Goal: Check status: Check status

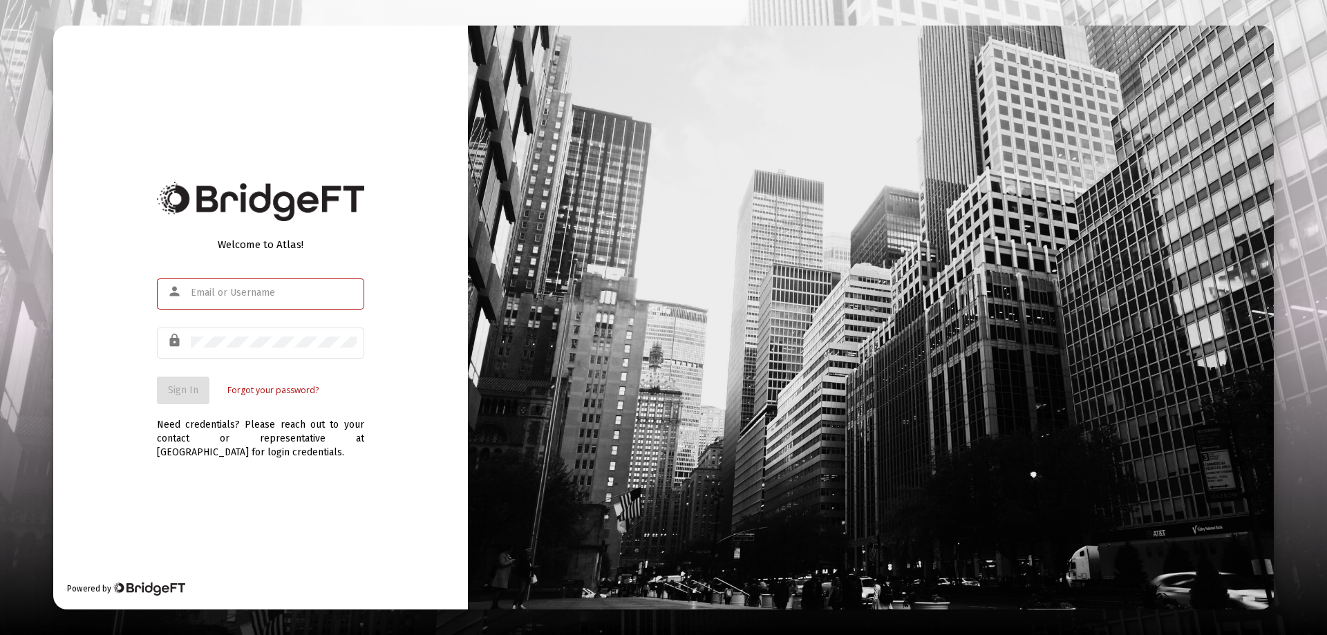
type input "[EMAIL_ADDRESS][DOMAIN_NAME]"
click at [131, 374] on div "Welcome to Atlas! person [EMAIL_ADDRESS][DOMAIN_NAME] lock Sign In Forgot your …" at bounding box center [260, 318] width 415 height 584
click at [178, 395] on span "Sign In" at bounding box center [183, 390] width 30 height 12
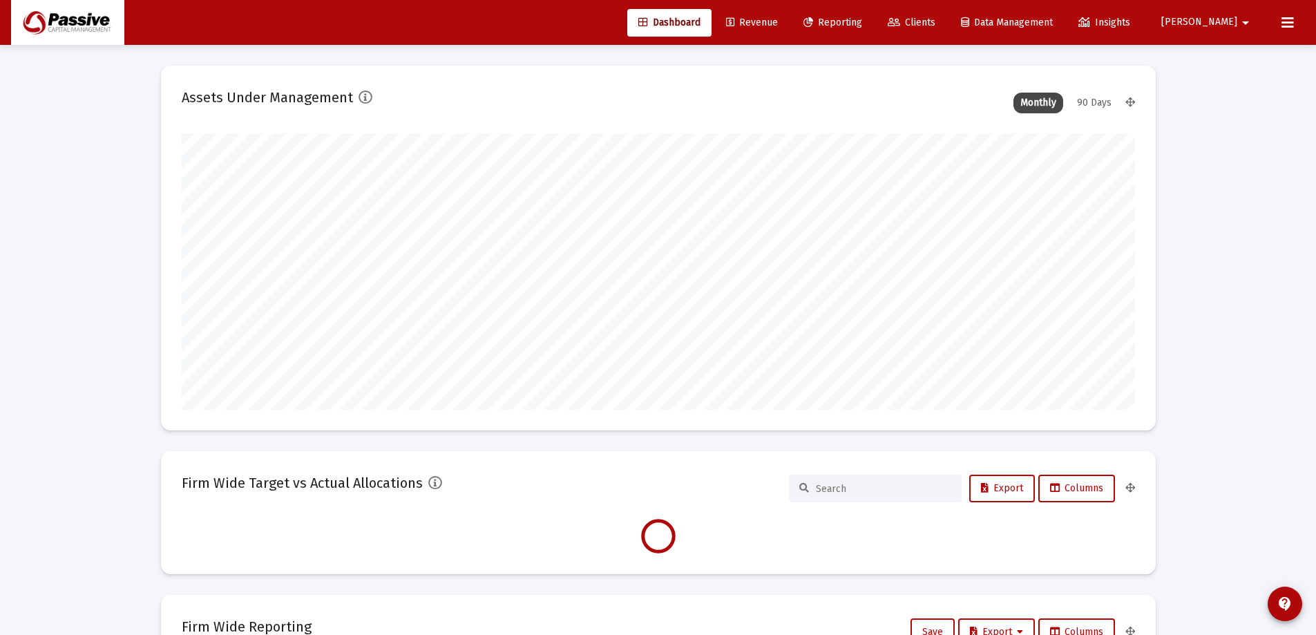
scroll to position [276, 513]
type input "[DATE]"
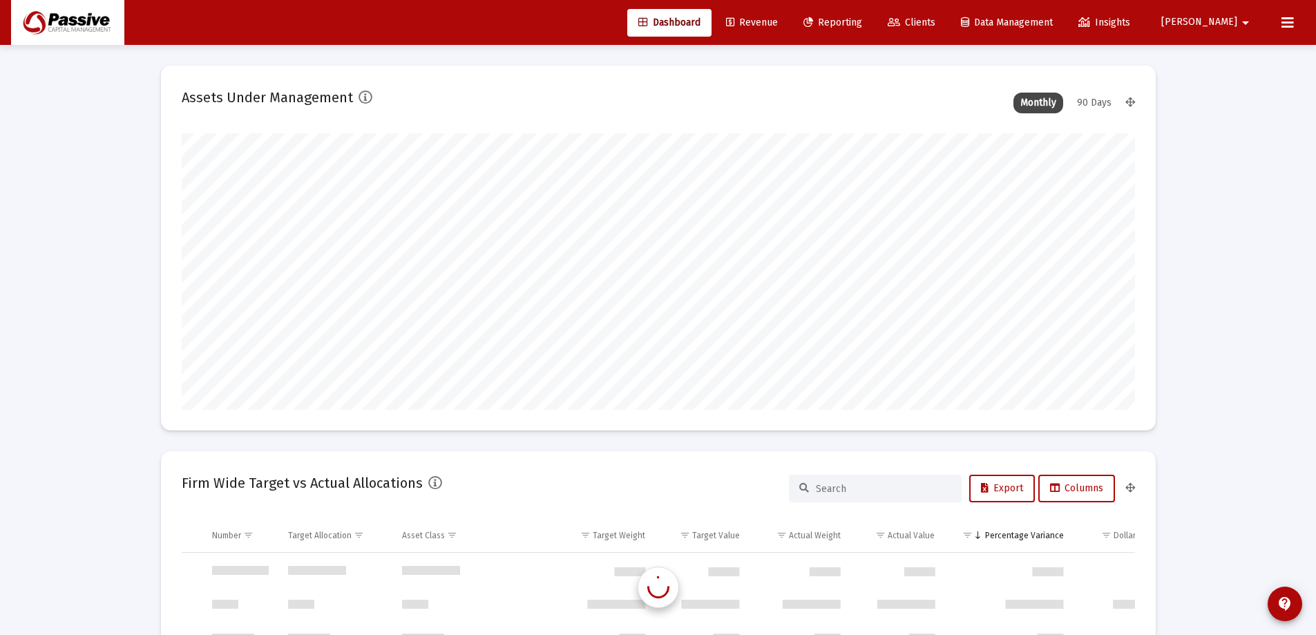
scroll to position [663, 0]
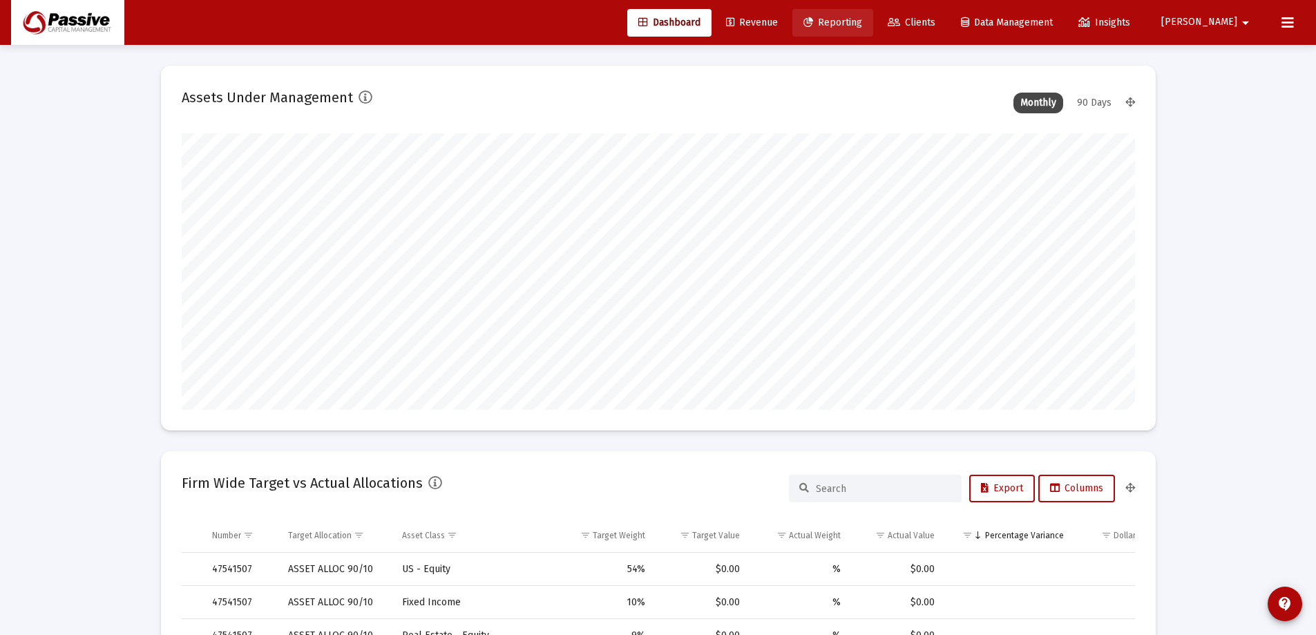
click at [862, 22] on span "Reporting" at bounding box center [833, 23] width 59 height 12
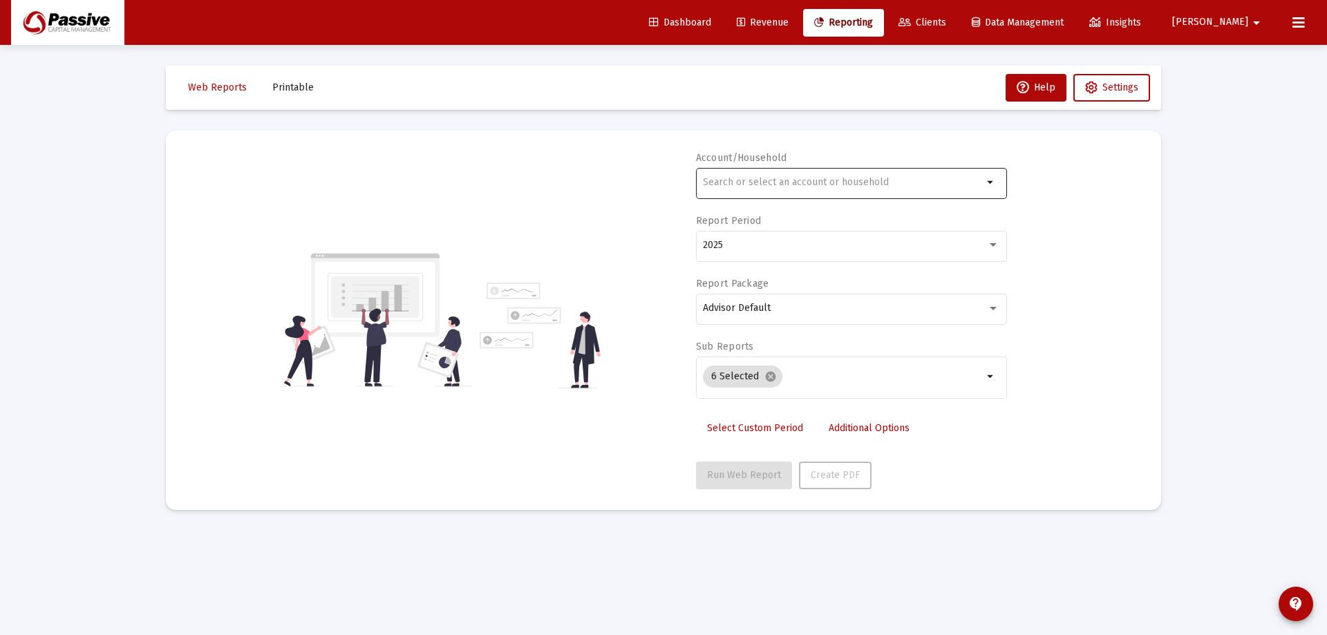
click at [741, 175] on div at bounding box center [843, 182] width 280 height 34
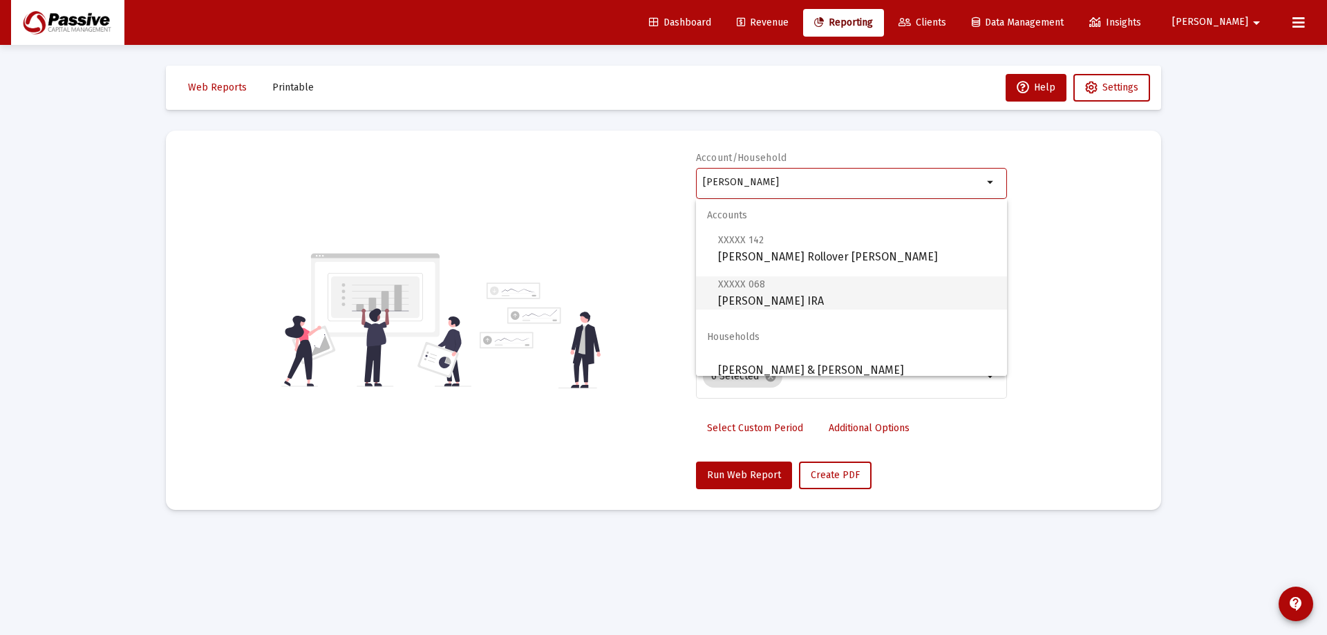
click at [808, 303] on span "XXXXX 068 [PERSON_NAME] IRA" at bounding box center [857, 293] width 278 height 34
type input "[PERSON_NAME] IRA"
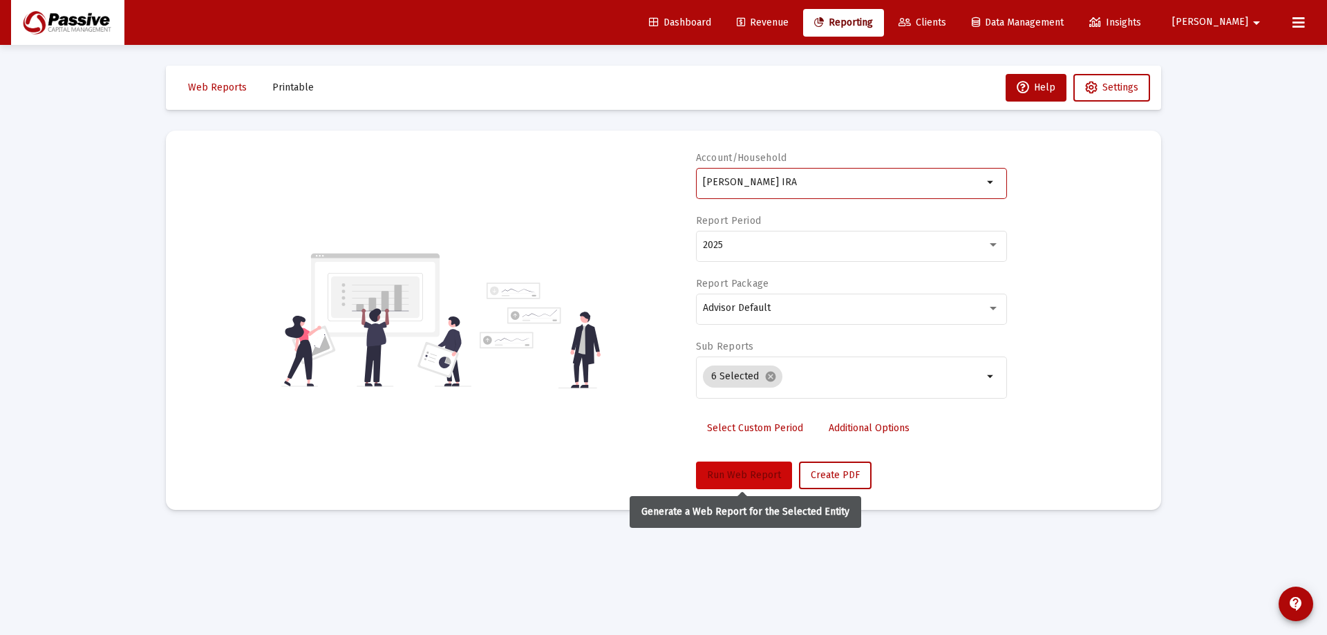
click at [763, 476] on span "Run Web Report" at bounding box center [744, 475] width 74 height 12
